Goal: Communication & Community: Ask a question

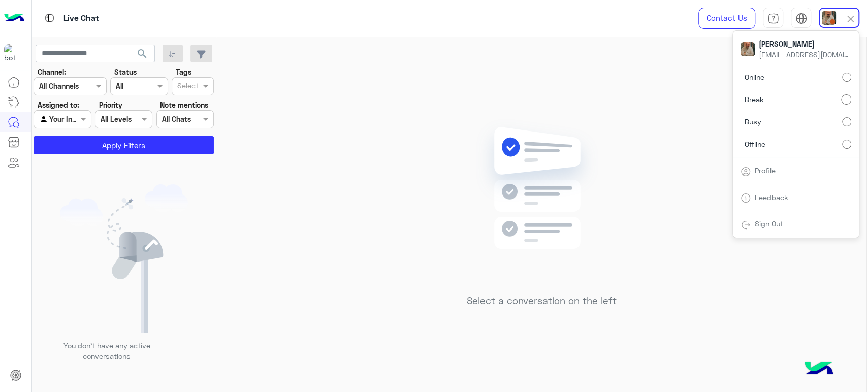
drag, startPoint x: 408, startPoint y: 158, endPoint x: 402, endPoint y: 174, distance: 16.9
click at [402, 173] on div "Select a conversation on the left" at bounding box center [541, 216] width 650 height 359
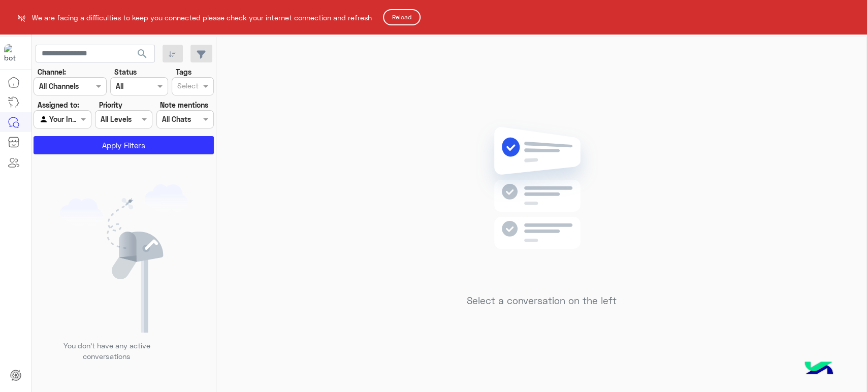
click at [681, 137] on html "We are facing a difficulties to keep you connected please check your internet c…" at bounding box center [433, 196] width 867 height 392
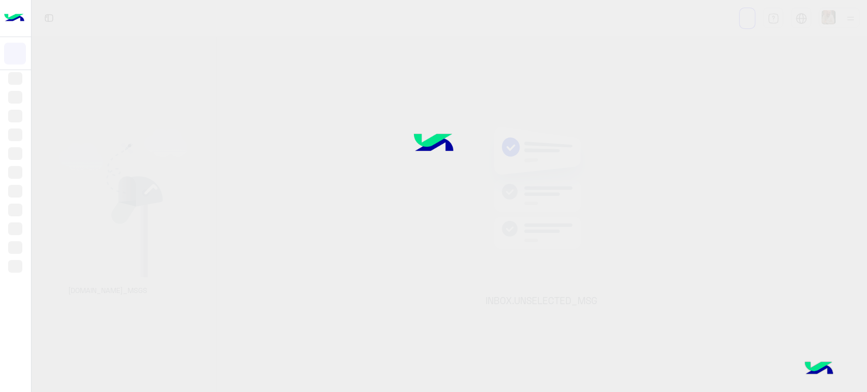
click at [840, 21] on div at bounding box center [433, 196] width 867 height 392
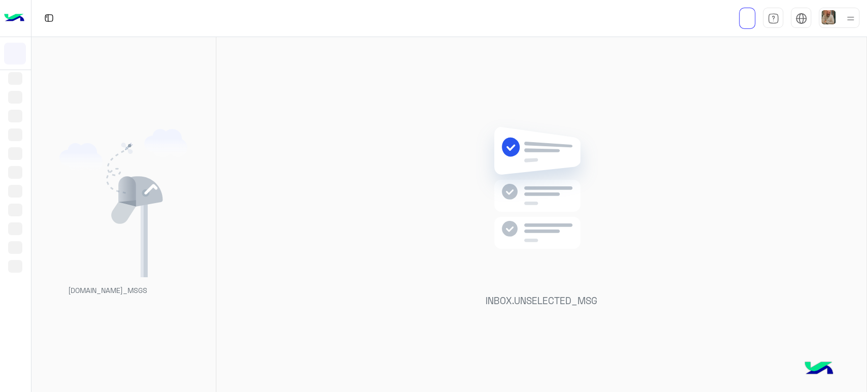
click at [838, 21] on div at bounding box center [838, 18] width 41 height 20
click at [615, 130] on div "INBOX.UNSELECTED_MSG" at bounding box center [541, 216] width 650 height 359
click at [845, 17] on img at bounding box center [850, 18] width 13 height 13
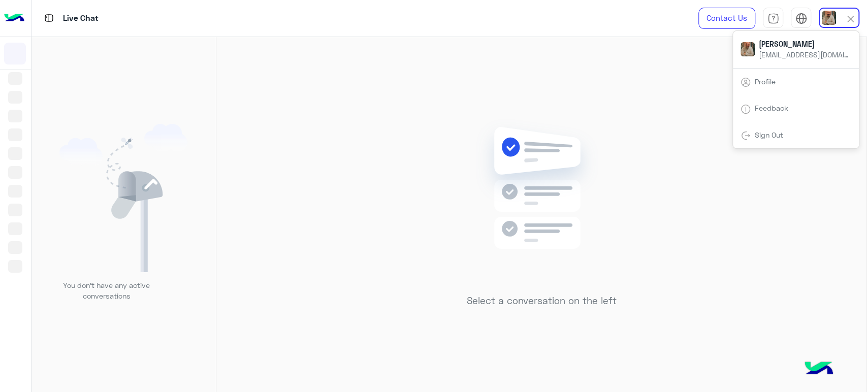
click at [647, 63] on div "Select a conversation on the left" at bounding box center [541, 216] width 650 height 359
click at [827, 1] on div "Contact Us Help Center عربي English" at bounding box center [775, 18] width 184 height 37
click at [832, 10] on img at bounding box center [828, 17] width 14 height 14
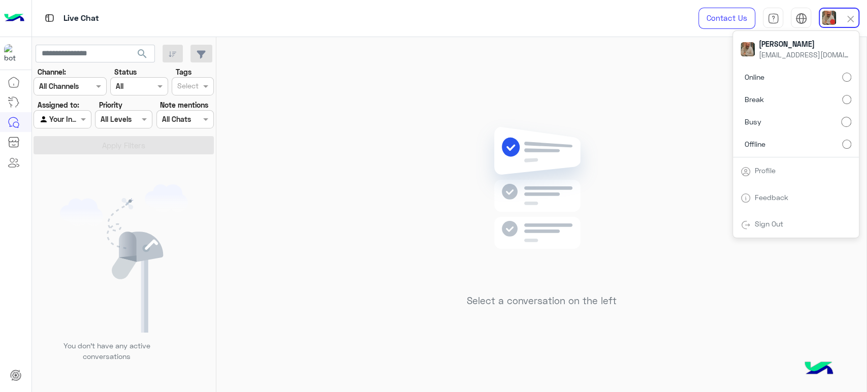
click at [425, 339] on div "Select a conversation on the left" at bounding box center [541, 216] width 650 height 359
